Goal: Information Seeking & Learning: Check status

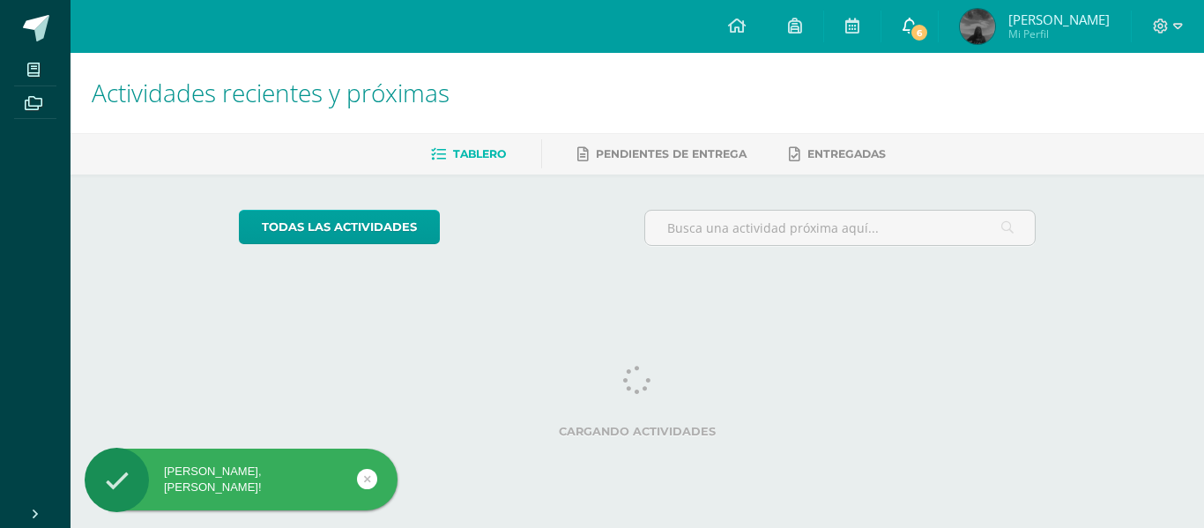
click at [917, 32] on icon at bounding box center [910, 26] width 14 height 16
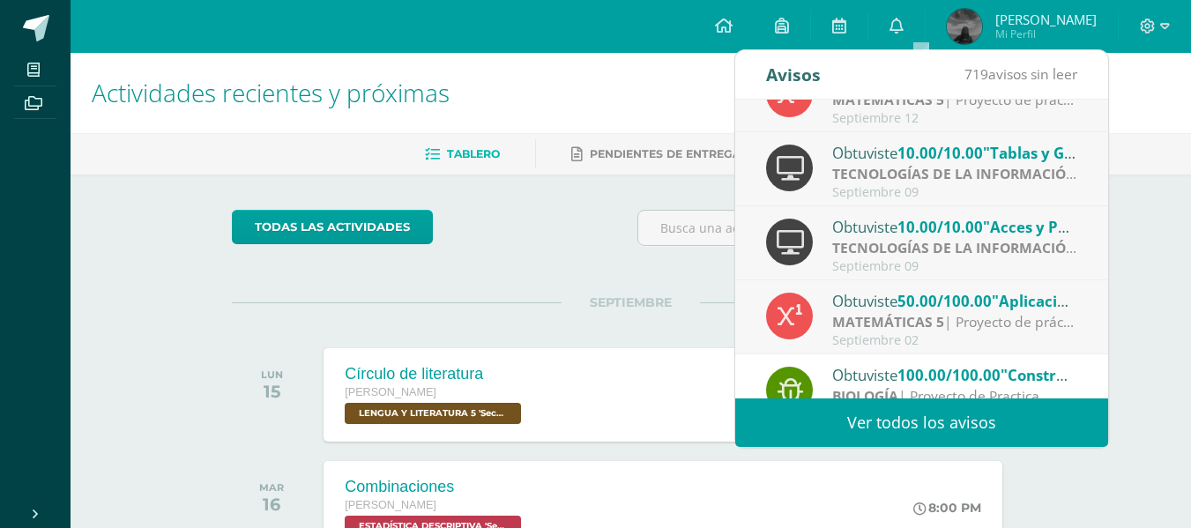
scroll to position [188, 0]
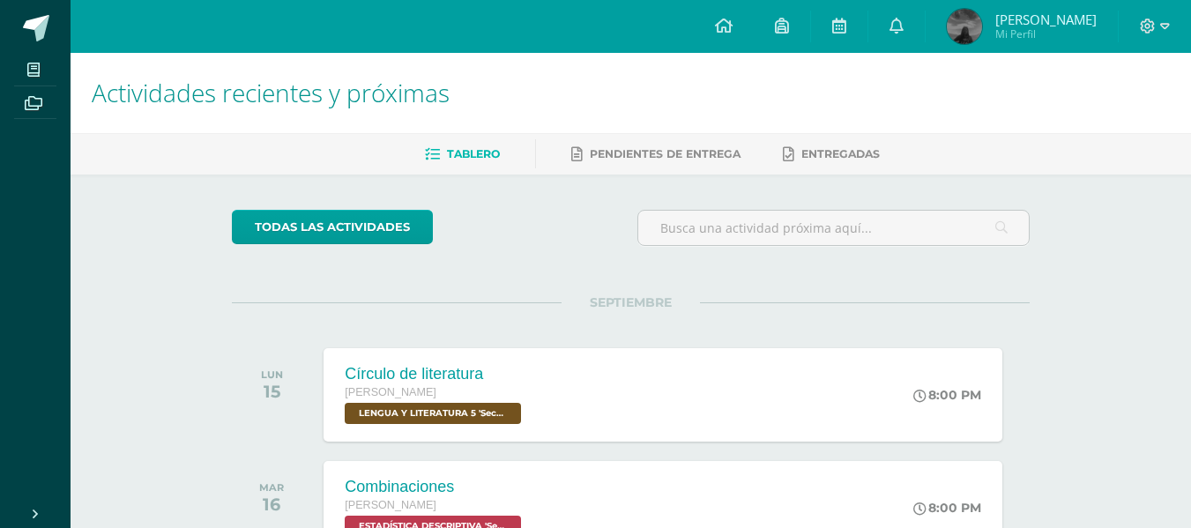
click at [1031, 44] on span "[PERSON_NAME] Mi Perfil" at bounding box center [1021, 26] width 157 height 35
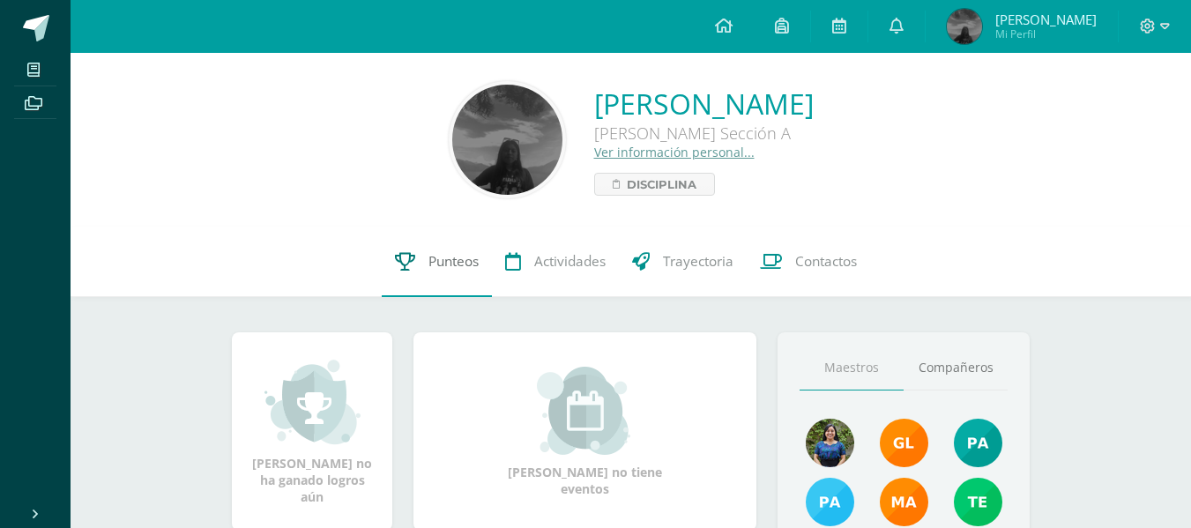
click at [425, 255] on link "Punteos" at bounding box center [437, 262] width 110 height 71
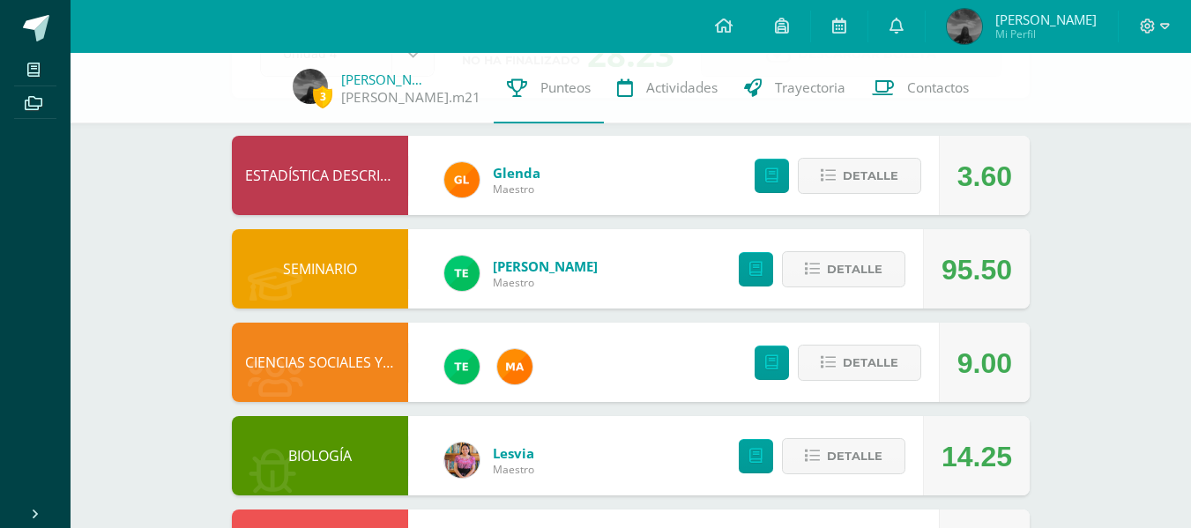
scroll to position [143, 0]
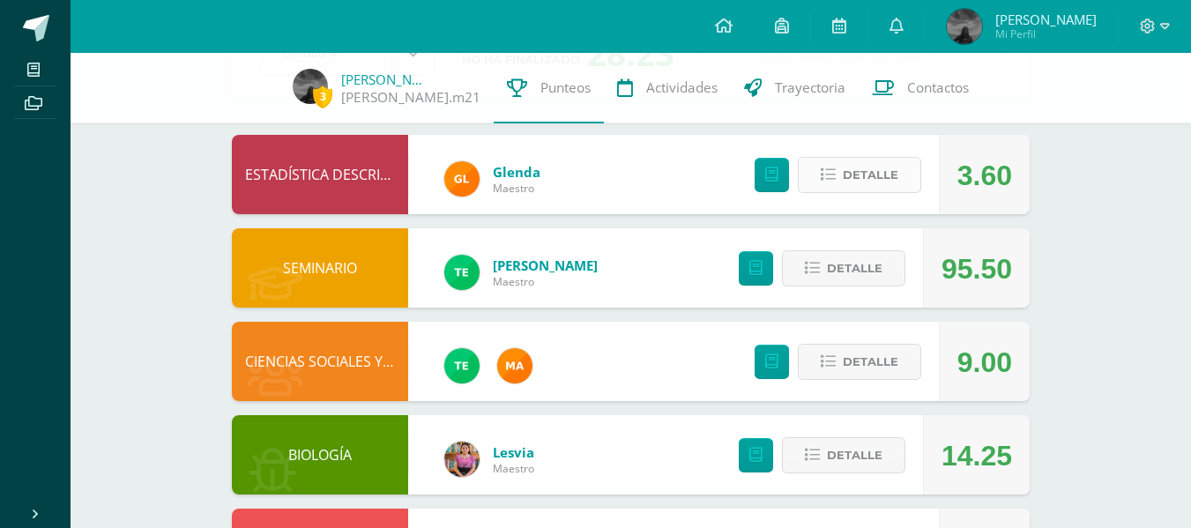
click at [829, 173] on icon at bounding box center [828, 175] width 15 height 15
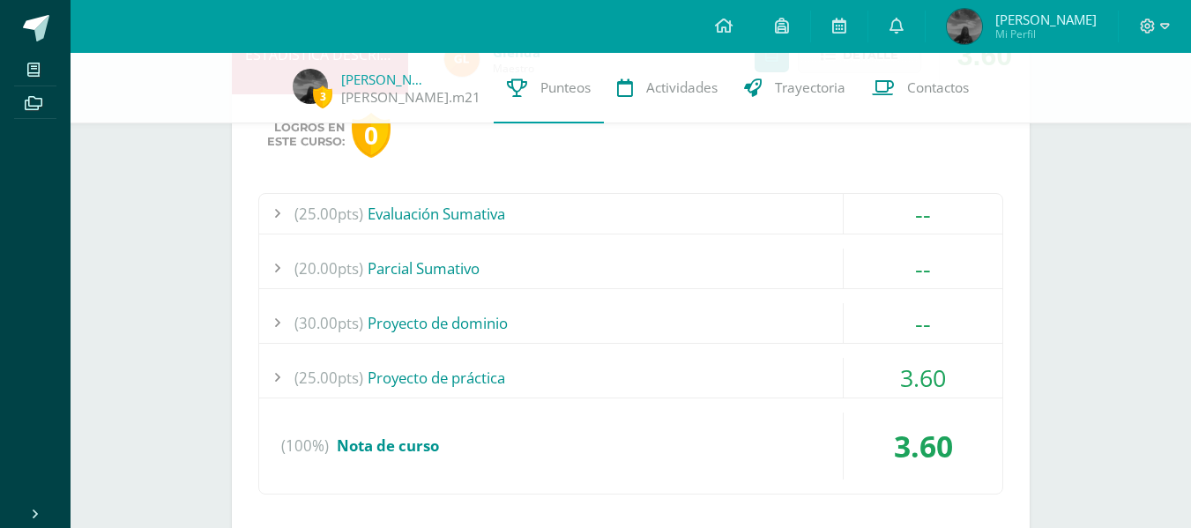
scroll to position [264, 0]
click at [443, 368] on div "(25.00pts) Proyecto de práctica" at bounding box center [630, 377] width 743 height 40
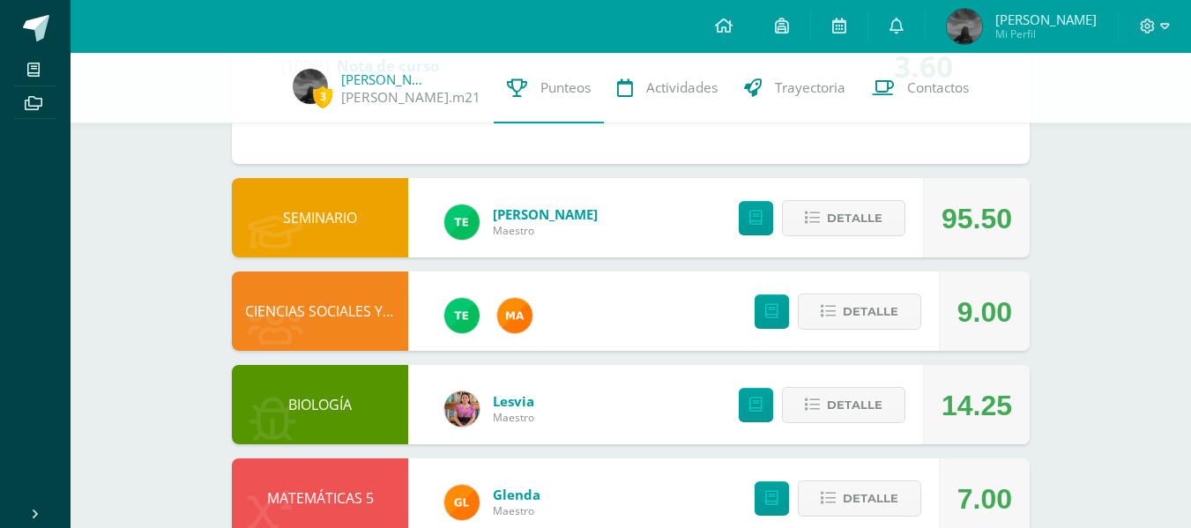
scroll to position [857, 0]
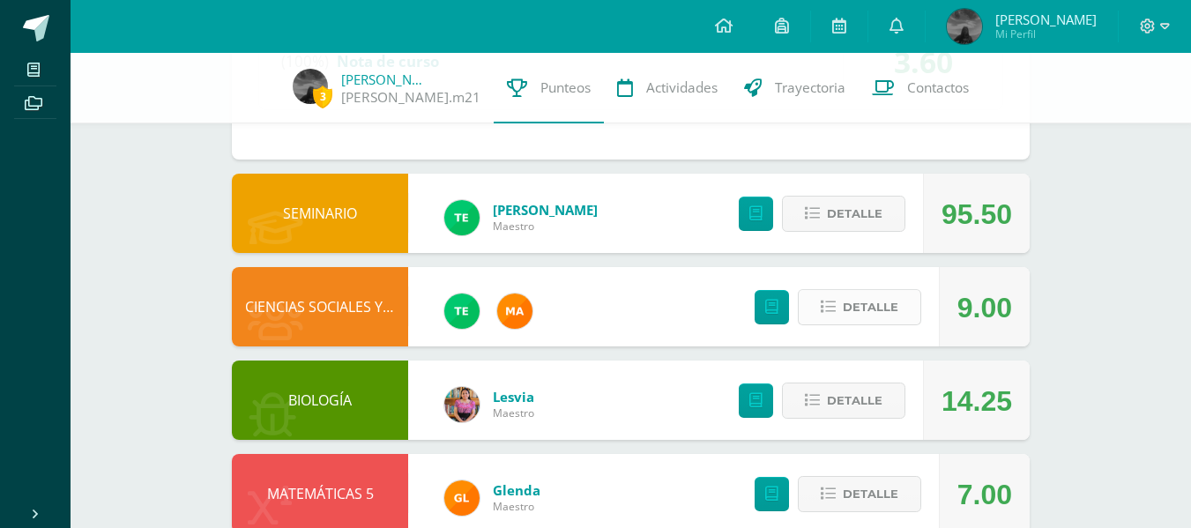
click at [852, 307] on span "Detalle" at bounding box center [871, 307] width 56 height 33
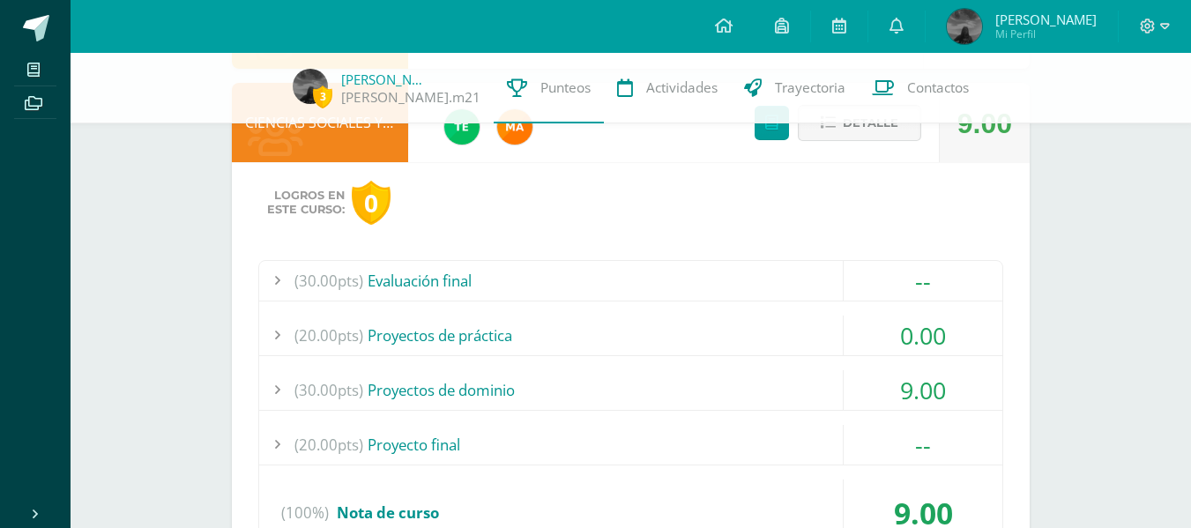
scroll to position [1042, 0]
click at [477, 388] on div "(30.00pts) Proyectos de dominio" at bounding box center [630, 389] width 743 height 40
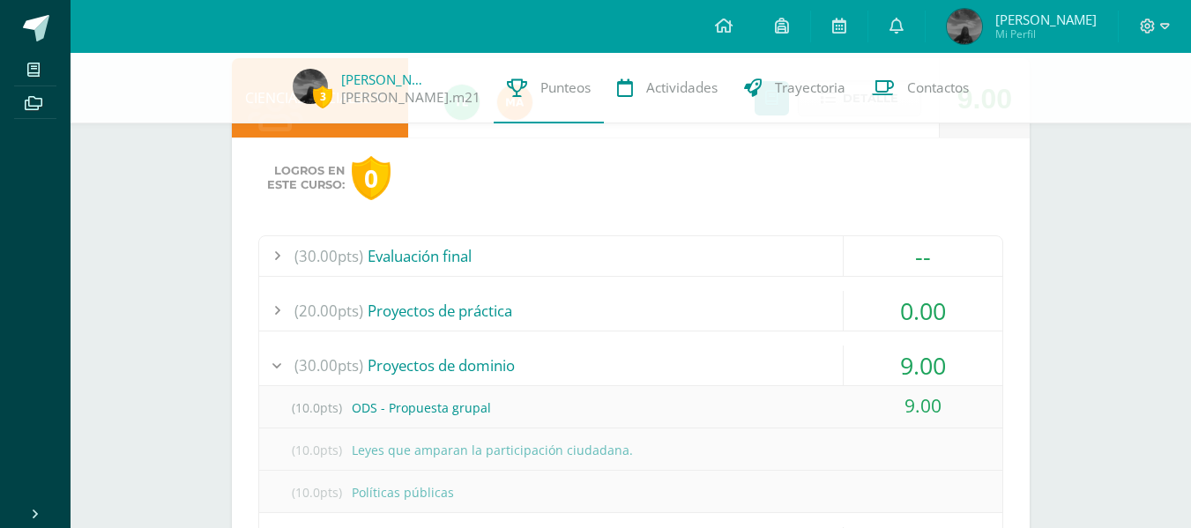
scroll to position [856, 0]
click at [502, 313] on div "(20.00pts) Proyectos de práctica" at bounding box center [630, 310] width 743 height 40
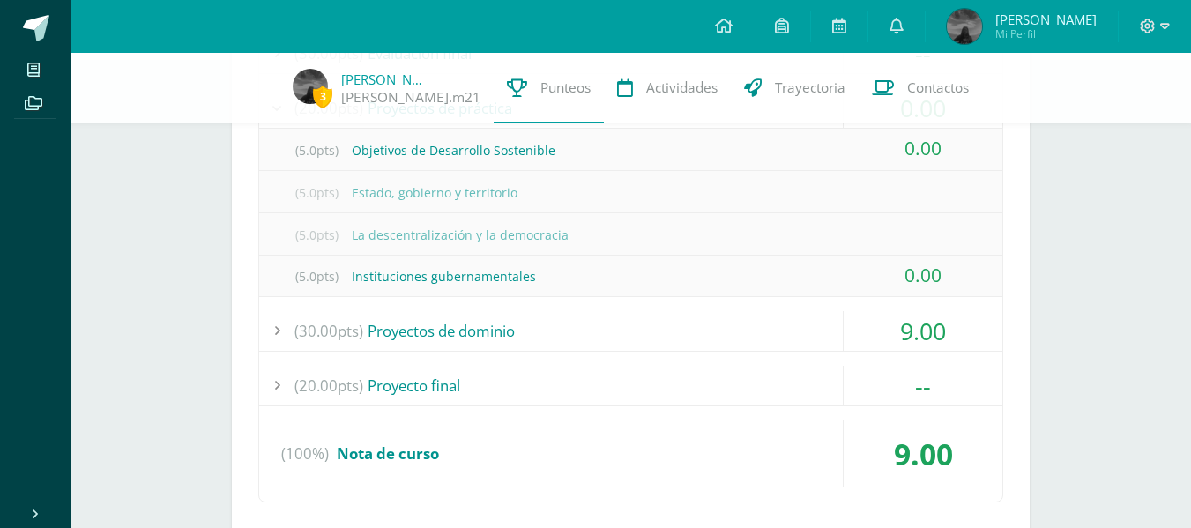
scroll to position [1059, 0]
click at [478, 324] on div "(30.00pts) Proyectos de dominio" at bounding box center [630, 330] width 743 height 40
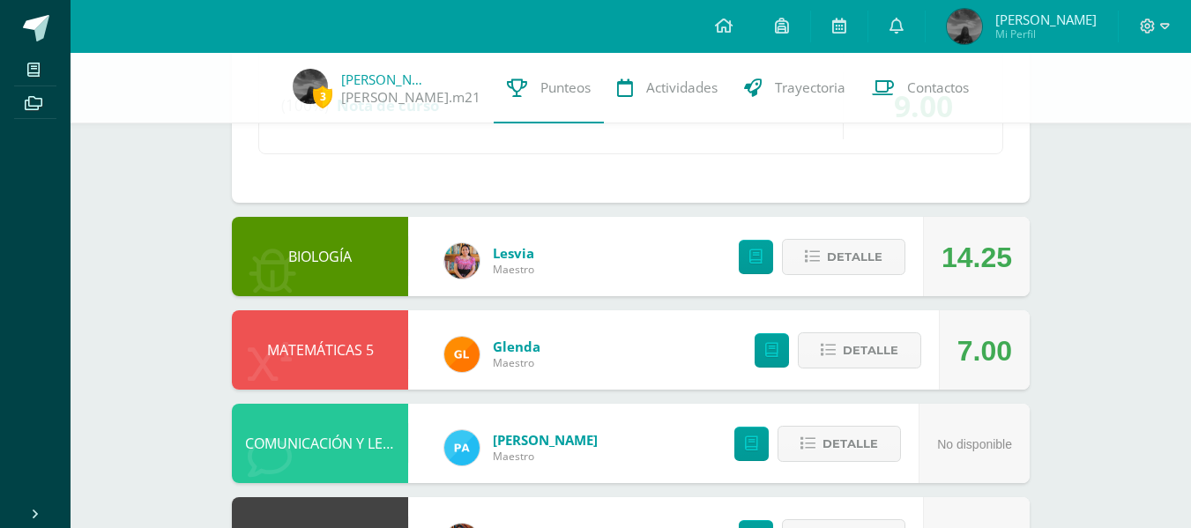
scroll to position [1367, 0]
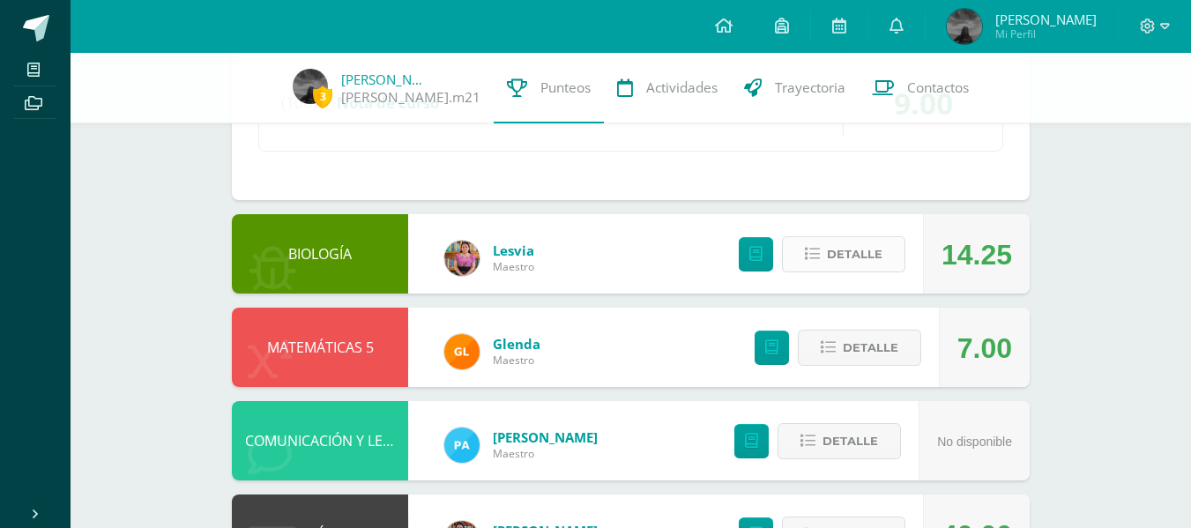
click at [830, 258] on span "Detalle" at bounding box center [855, 254] width 56 height 33
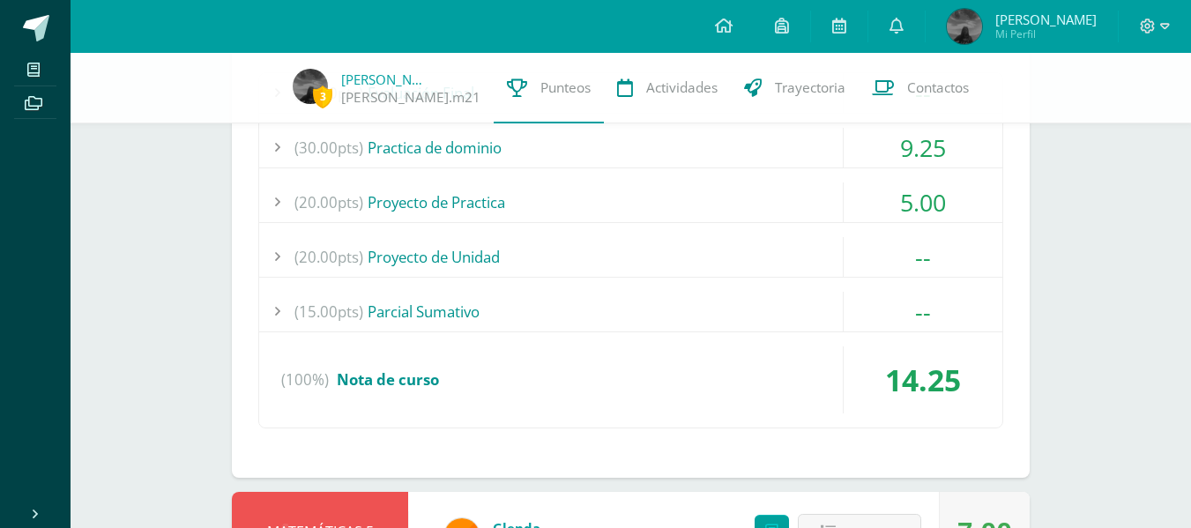
scroll to position [1690, 0]
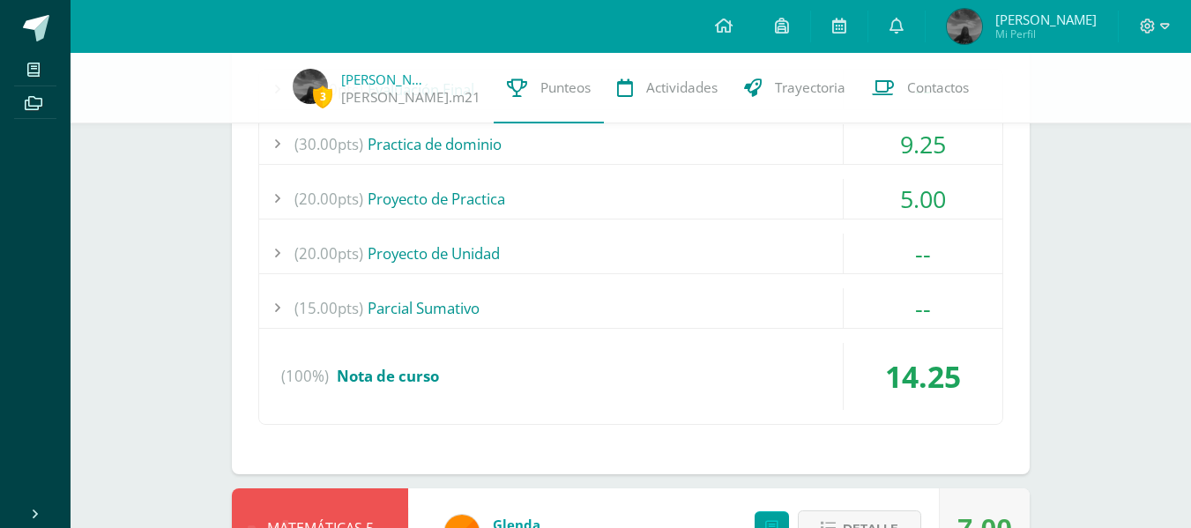
click at [475, 147] on div "(30.00pts) Practica de dominio" at bounding box center [630, 144] width 743 height 40
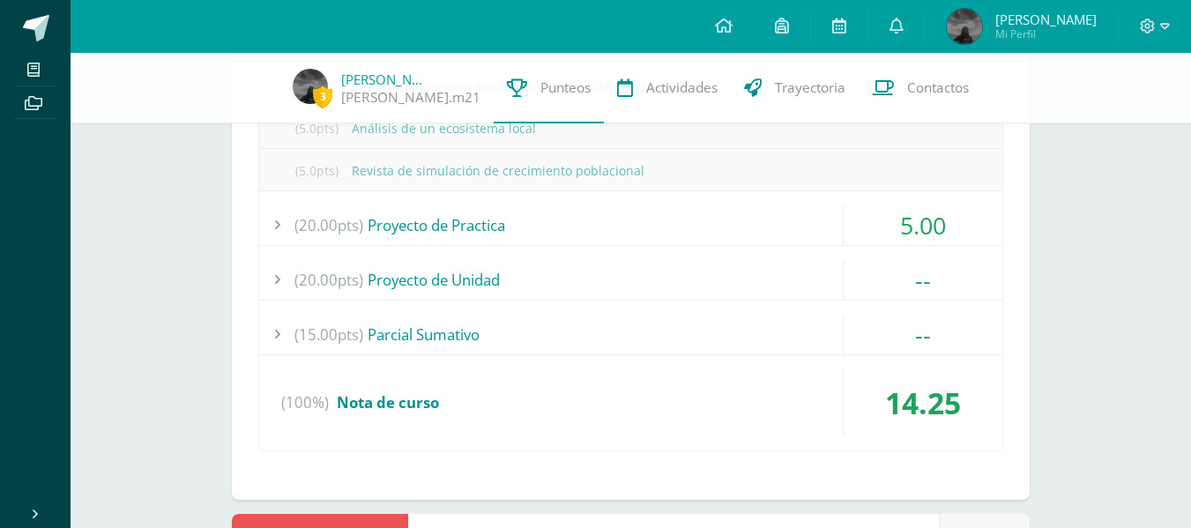
scroll to position [1791, 0]
click at [419, 202] on div "(15.00pts) Evaluación Final -- (15.0pts) Evaluación Final (100%)" at bounding box center [630, 145] width 745 height 609
click at [424, 217] on div "(20.00pts) Proyecto de Practica" at bounding box center [630, 225] width 743 height 40
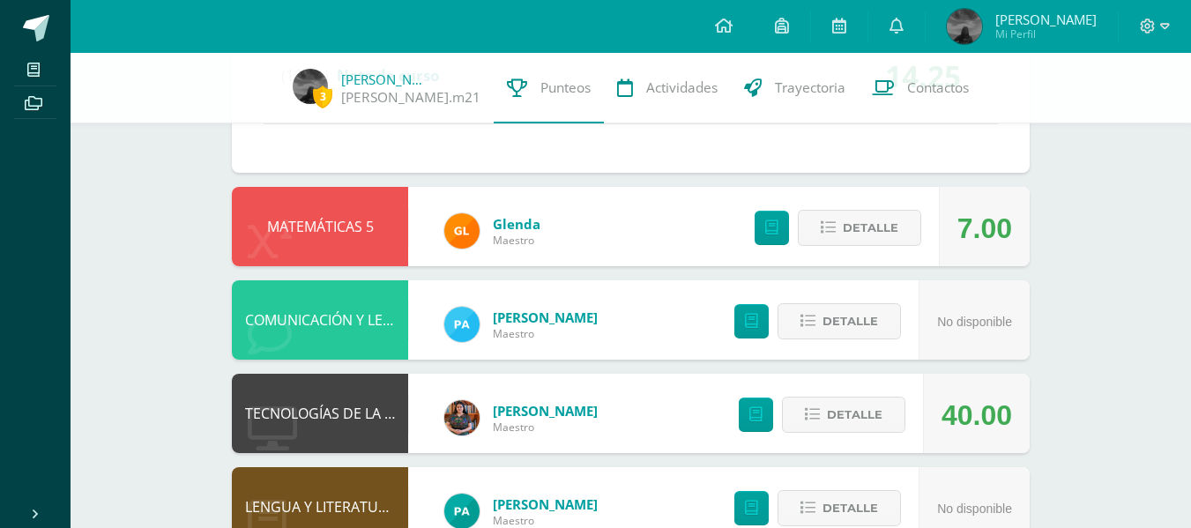
scroll to position [2035, 0]
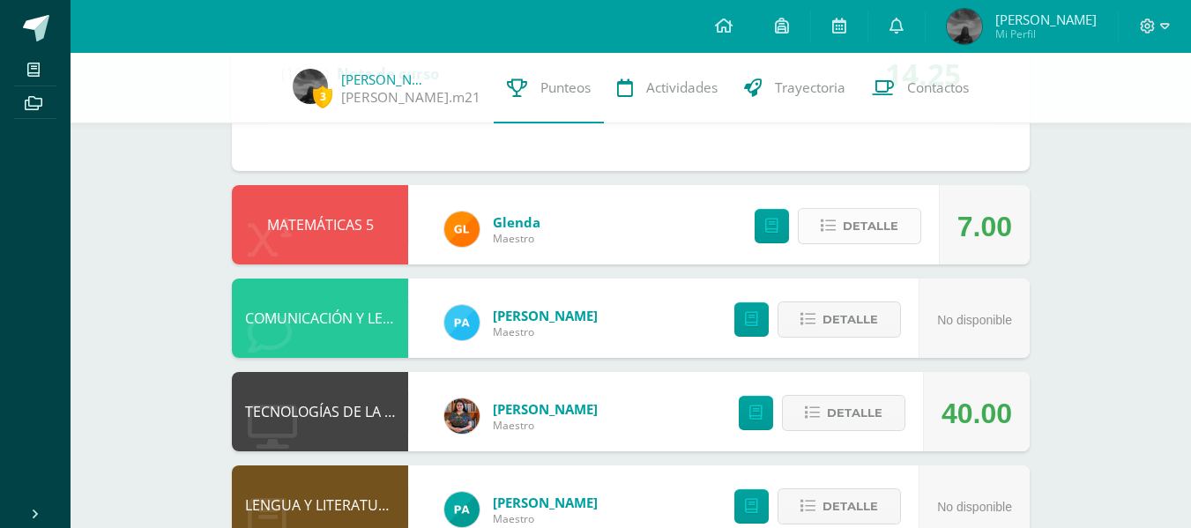
click at [866, 222] on span "Detalle" at bounding box center [871, 226] width 56 height 33
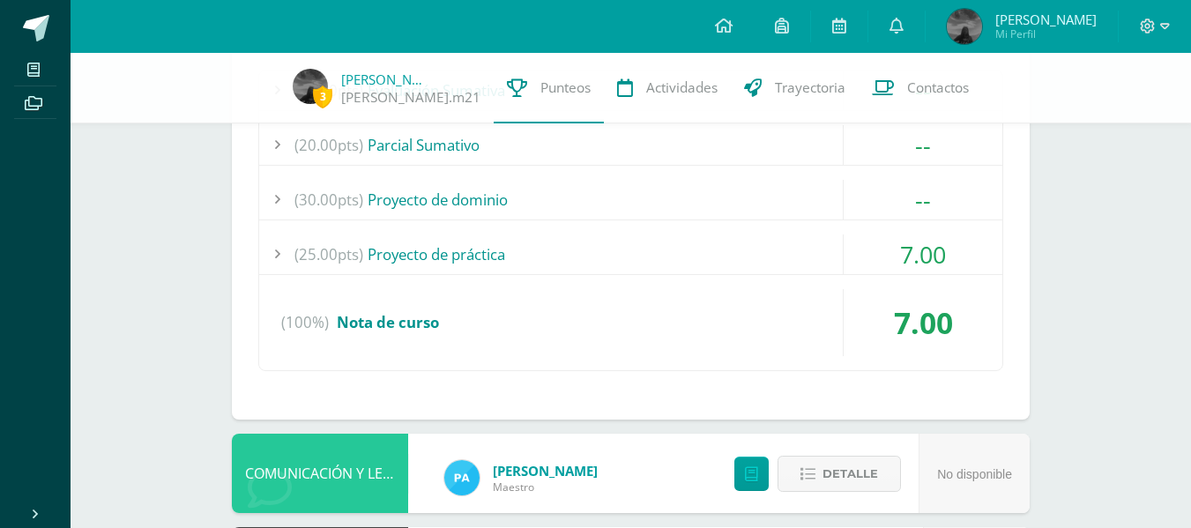
scroll to position [2334, 0]
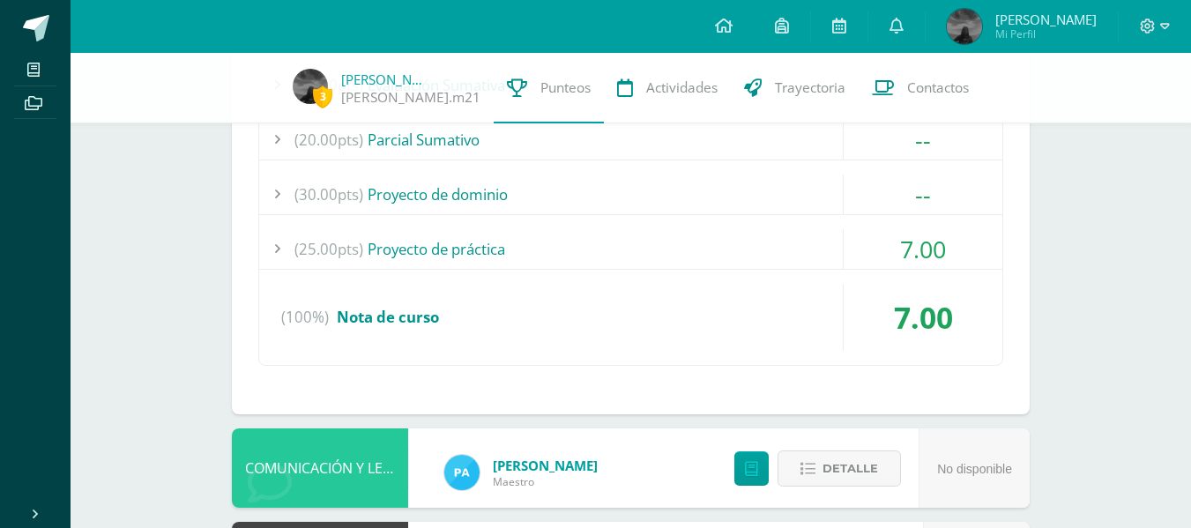
click at [495, 242] on div "(25.00pts) Proyecto de práctica" at bounding box center [630, 249] width 743 height 40
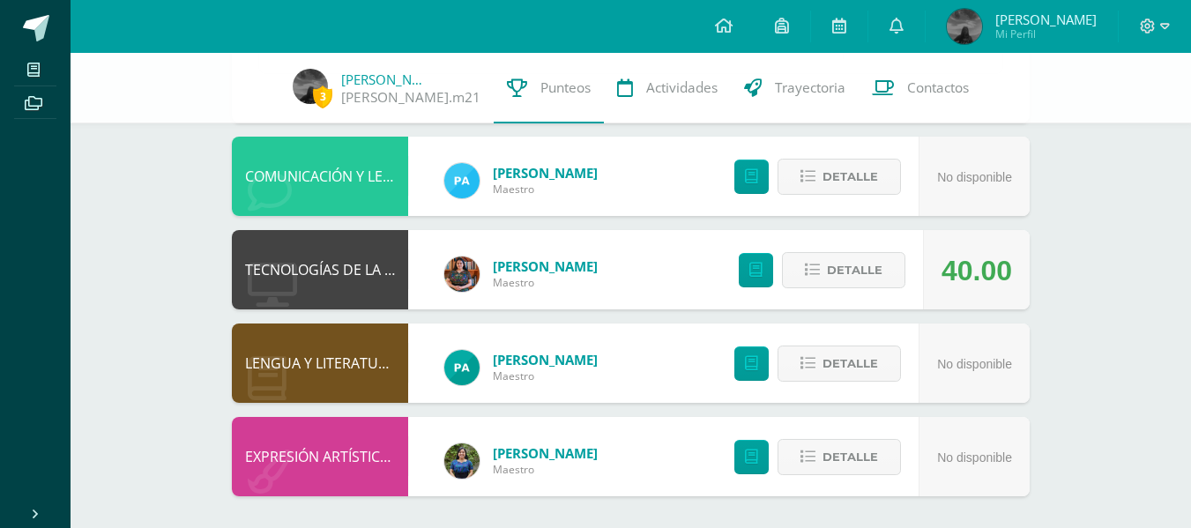
scroll to position [2669, 0]
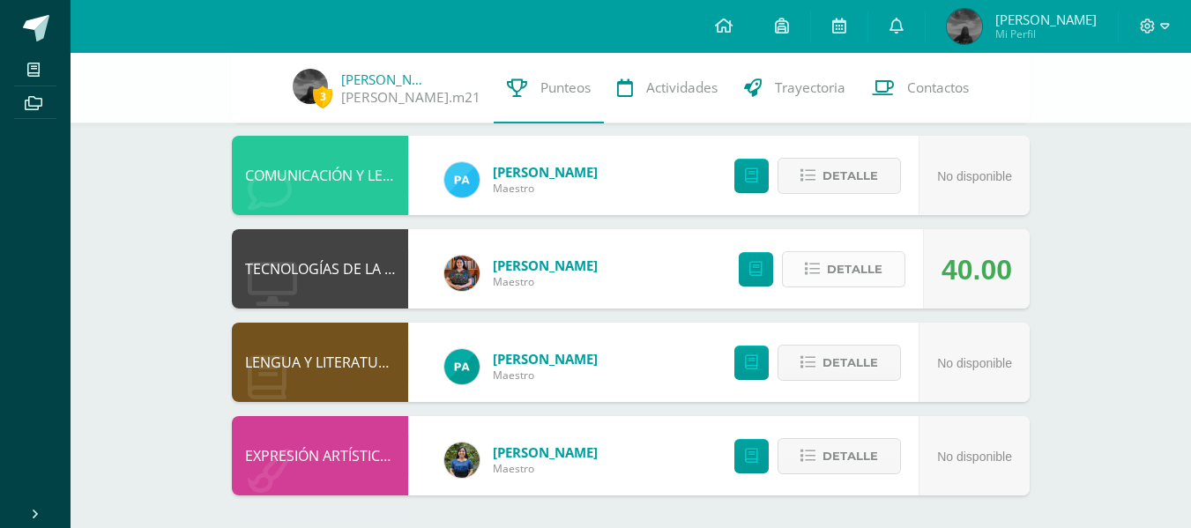
click at [826, 279] on button "Detalle" at bounding box center [843, 269] width 123 height 36
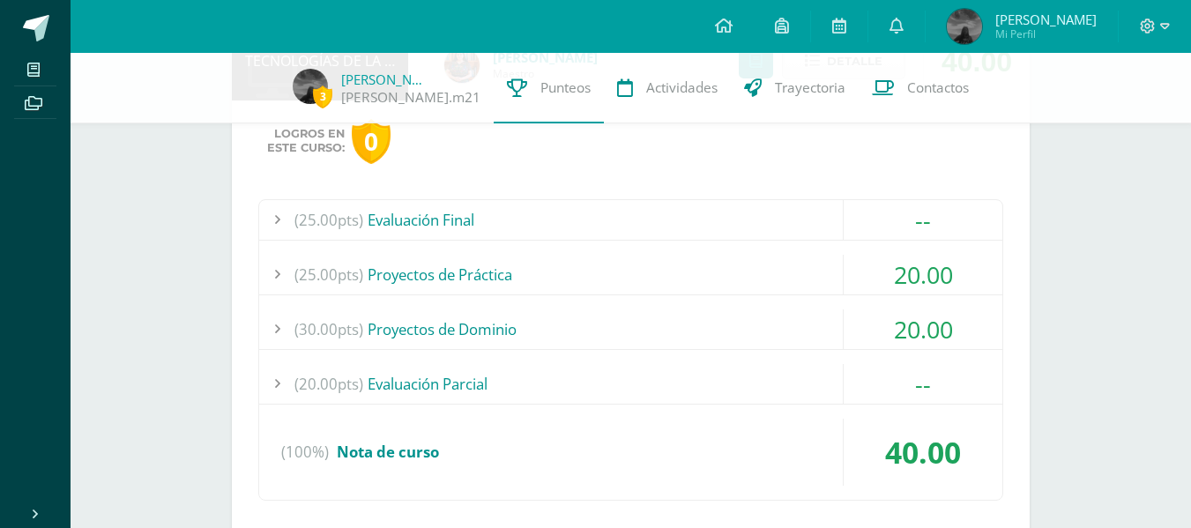
scroll to position [2878, 0]
click at [458, 260] on div "(25.00pts) Proyectos de Práctica" at bounding box center [630, 273] width 743 height 40
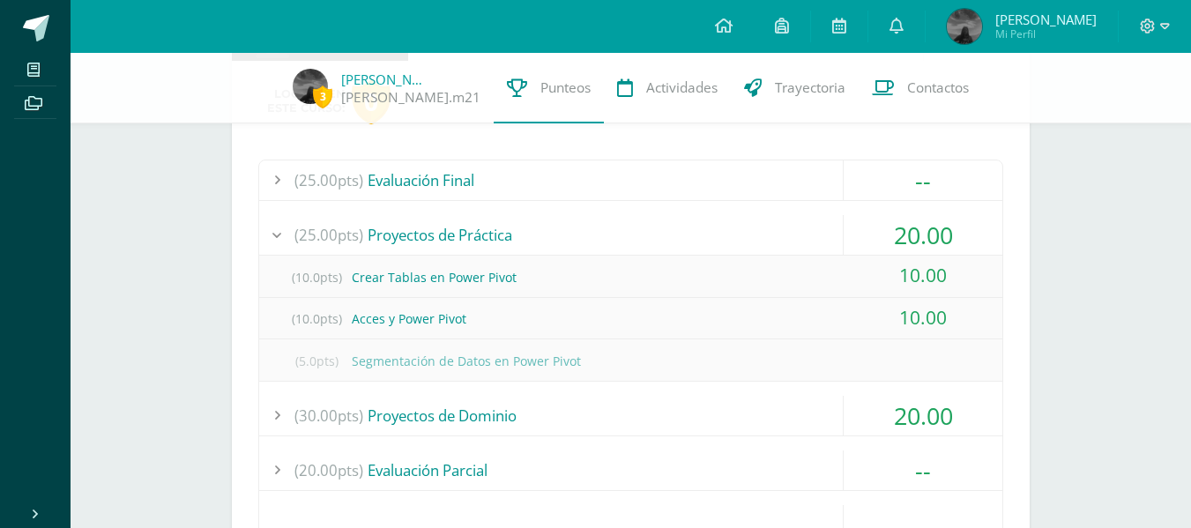
scroll to position [2715, 0]
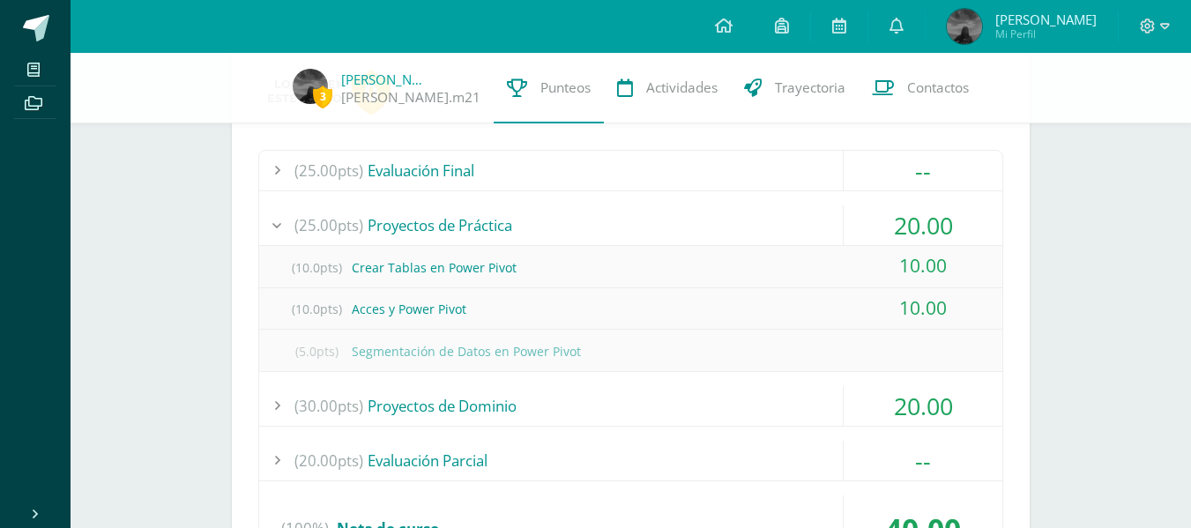
click at [487, 398] on div "(30.00pts) Proyectos de Dominio" at bounding box center [630, 406] width 743 height 40
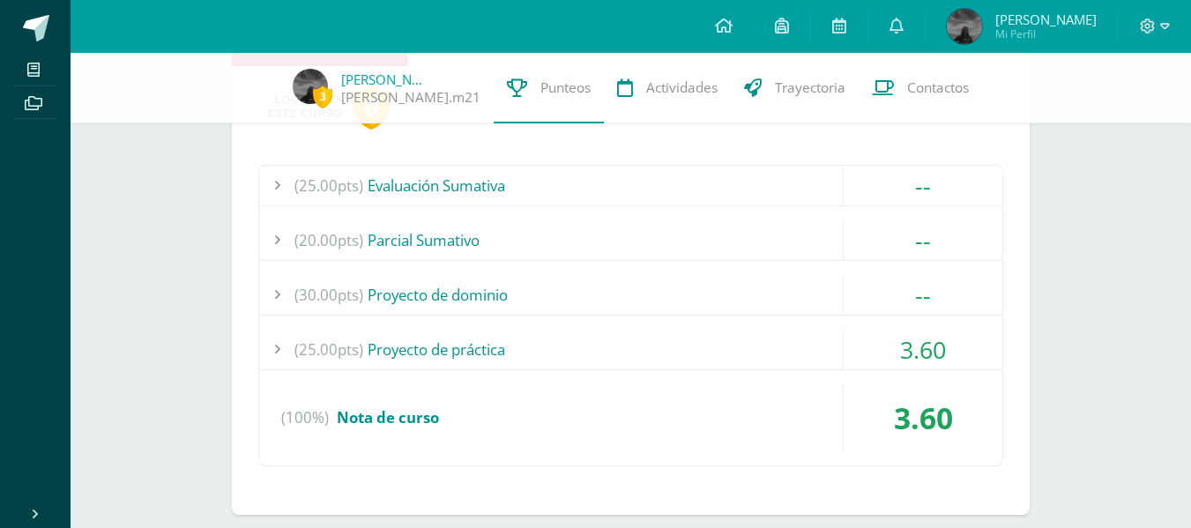
scroll to position [292, 0]
click at [452, 346] on div "(25.00pts) Proyecto de práctica" at bounding box center [630, 349] width 743 height 40
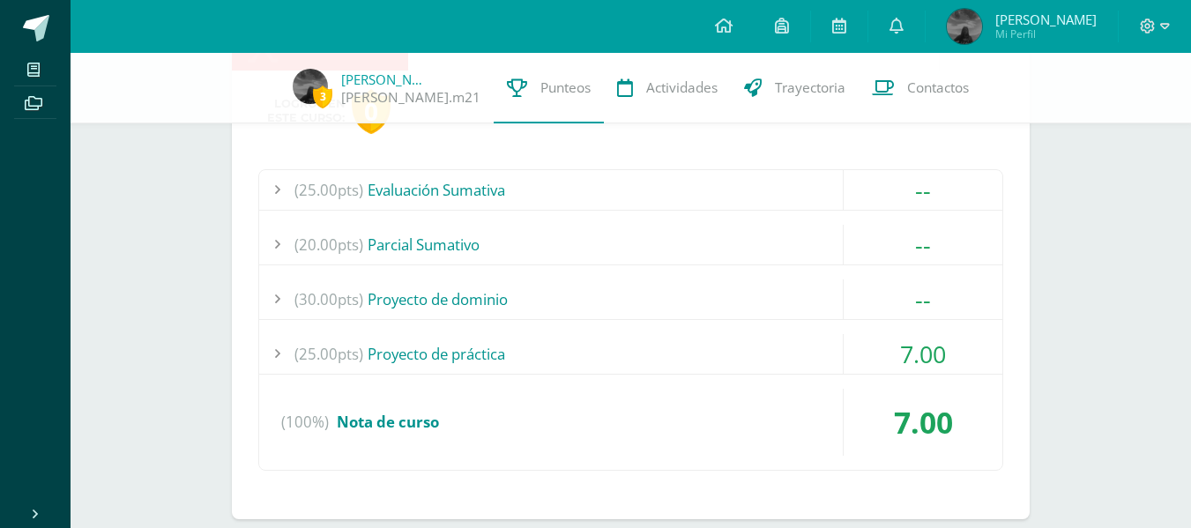
scroll to position [2272, 0]
click at [448, 300] on div "(30.00pts) Proyecto de dominio" at bounding box center [630, 299] width 743 height 40
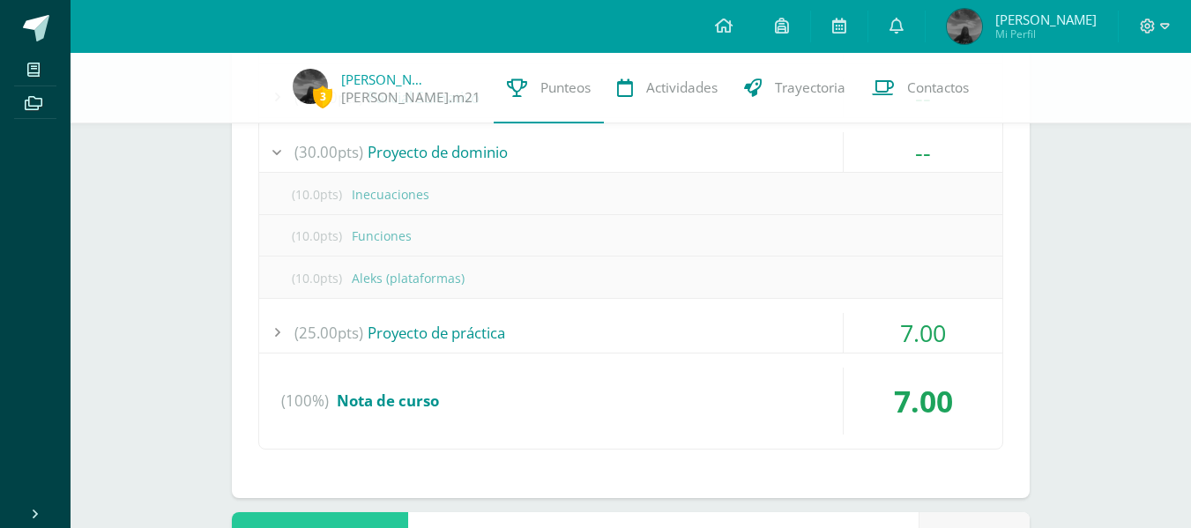
scroll to position [2207, 0]
